Goal: Task Accomplishment & Management: Use online tool/utility

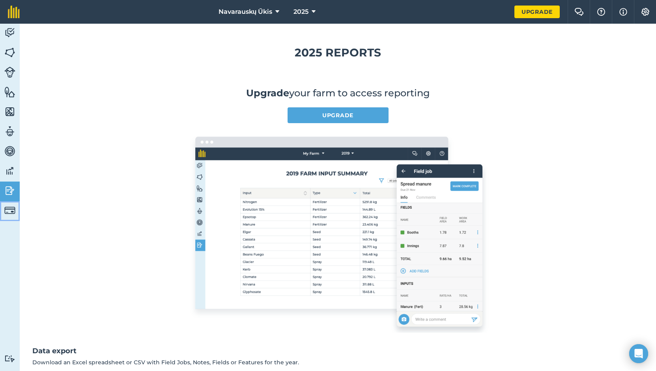
click at [11, 212] on img at bounding box center [9, 210] width 11 height 11
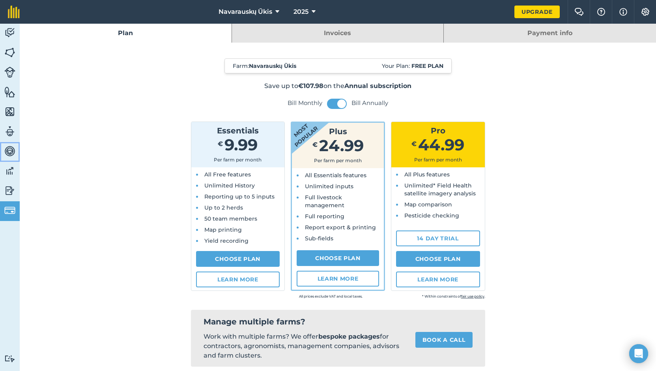
click at [12, 154] on img at bounding box center [9, 151] width 11 height 12
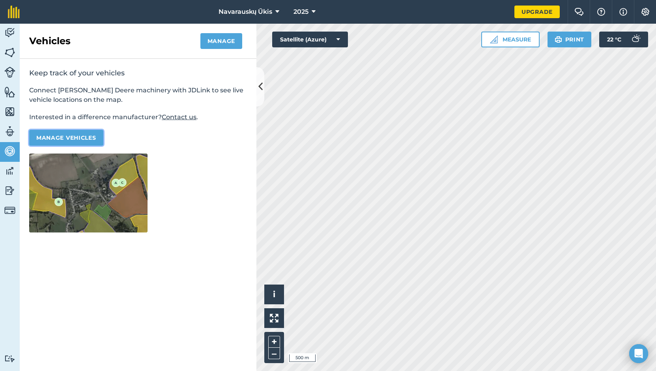
click at [86, 133] on button "Manage vehicles" at bounding box center [66, 138] width 74 height 16
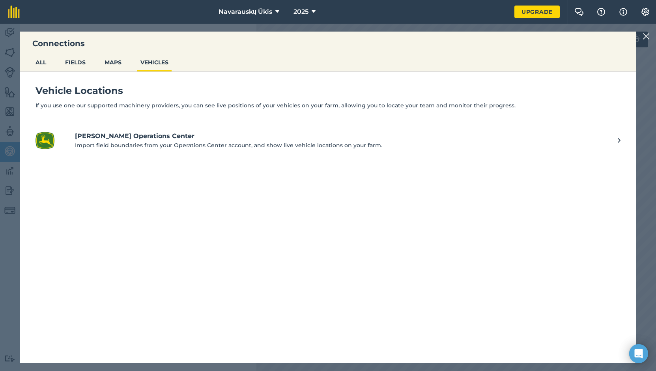
click at [159, 146] on p "Import field boundaries from your Operations Center account, and show live vehi…" at bounding box center [342, 145] width 535 height 9
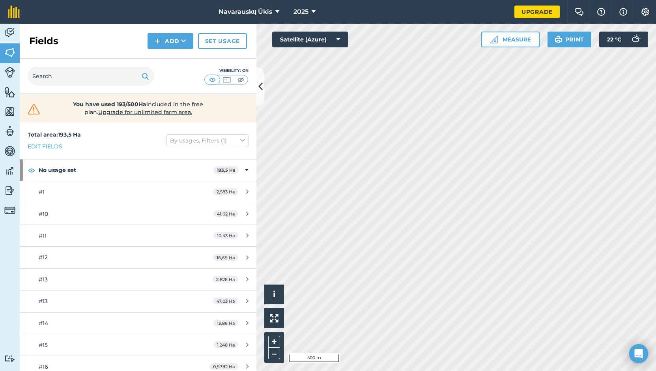
click at [325, 13] on div "2025" at bounding box center [305, 12] width 44 height 24
click at [322, 13] on div "2025" at bounding box center [305, 12] width 44 height 24
click at [316, 12] on button "2025" at bounding box center [305, 12] width 28 height 24
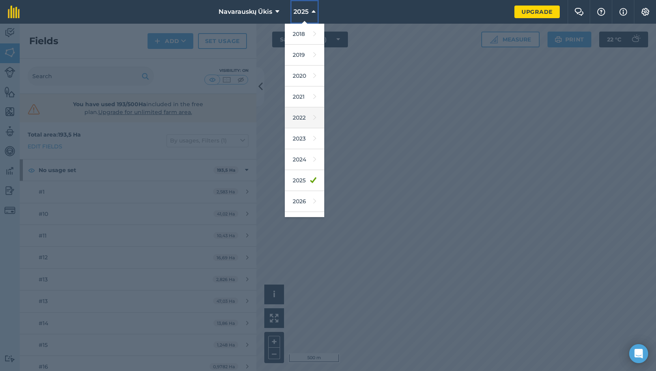
scroll to position [16, 0]
click at [318, 7] on button "2025" at bounding box center [305, 12] width 28 height 24
